Goal: Submit feedback/report problem

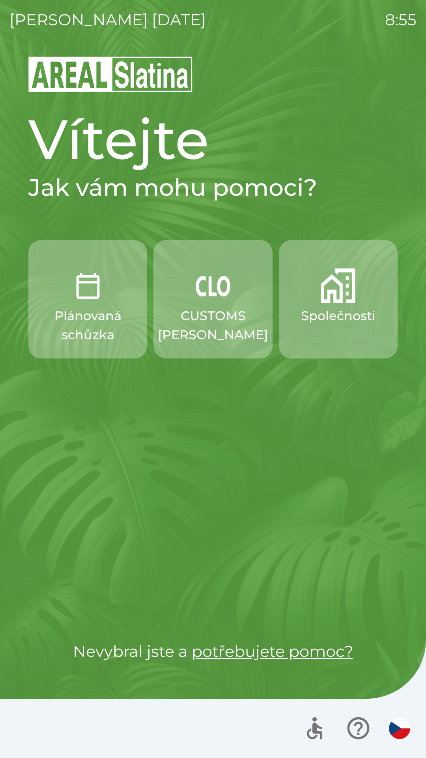
click at [54, 300] on button "Plánovaná schůzka" at bounding box center [87, 299] width 119 height 118
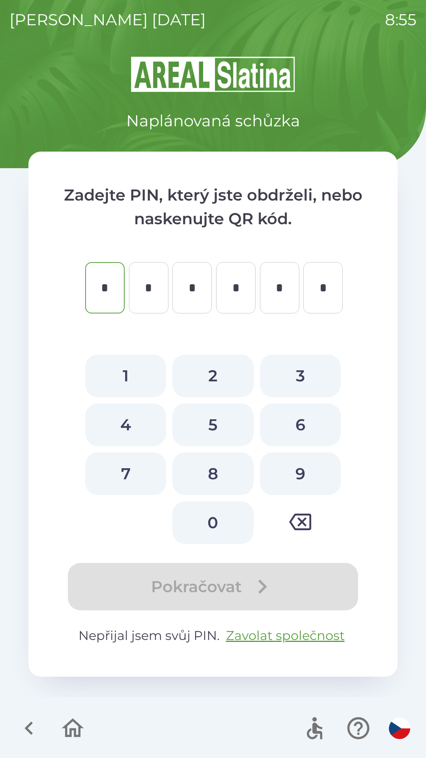
click at [62, 727] on icon "button" at bounding box center [73, 728] width 26 height 26
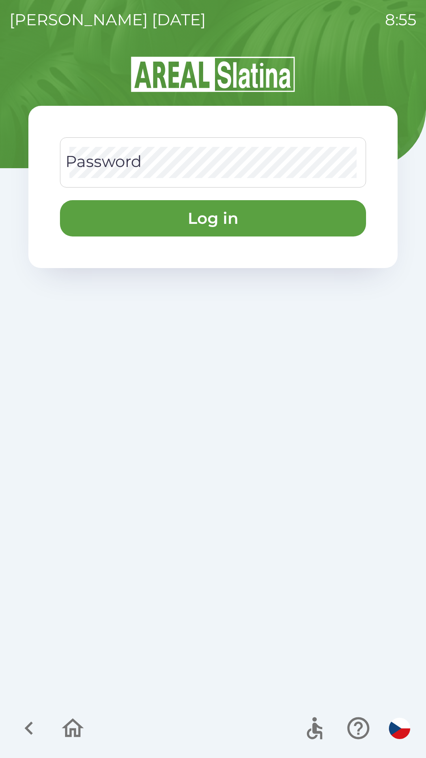
click at [97, 161] on div "Password Password" at bounding box center [213, 162] width 306 height 50
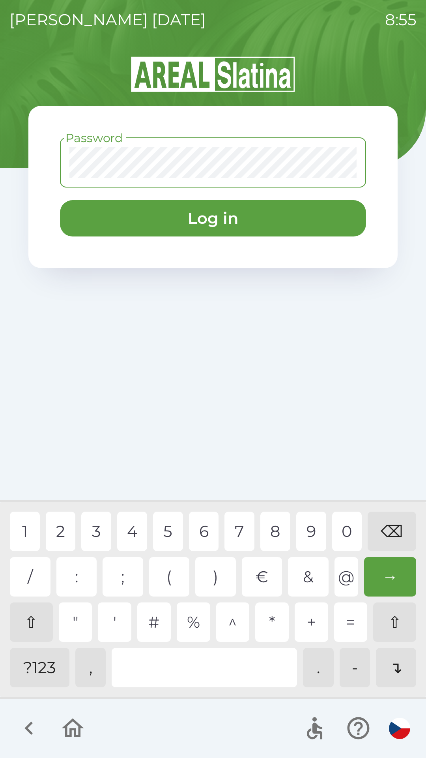
click at [12, 671] on div "?123" at bounding box center [40, 667] width 60 height 39
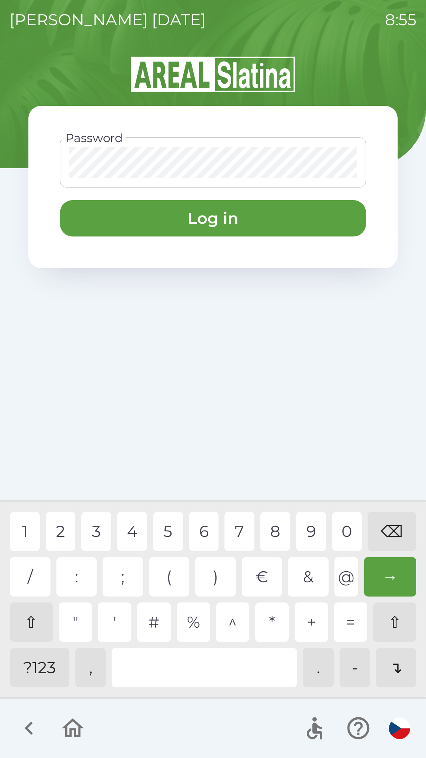
click at [97, 532] on div "3" at bounding box center [96, 531] width 30 height 39
click at [169, 526] on div "5" at bounding box center [168, 531] width 30 height 39
click at [237, 222] on button "Log in" at bounding box center [213, 218] width 306 height 36
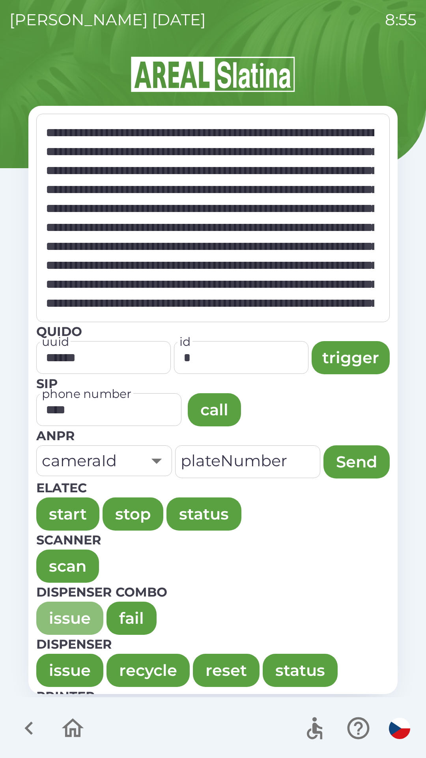
click at [64, 619] on button "issue" at bounding box center [69, 618] width 67 height 33
click at [57, 677] on button "issue" at bounding box center [69, 670] width 67 height 33
click at [66, 620] on button "issue" at bounding box center [69, 618] width 67 height 33
type textarea "**********"
